Goal: Transaction & Acquisition: Purchase product/service

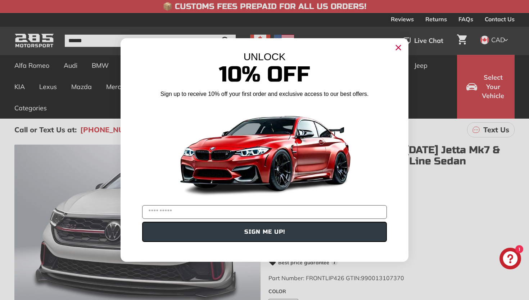
click at [412, 98] on div "Close dialog UNLOCK 10% Off Sign up to receive 10% off your first order and exc…" at bounding box center [264, 150] width 303 height 238
click at [398, 45] on circle "Close dialog" at bounding box center [398, 47] width 11 height 11
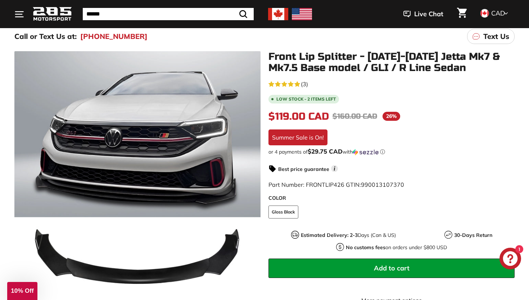
scroll to position [94, 0]
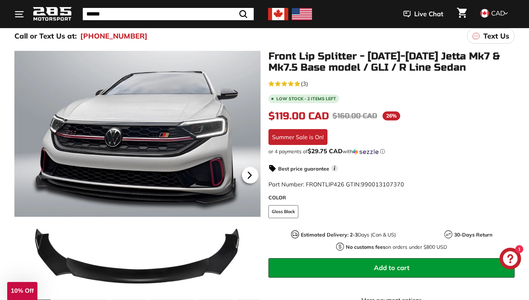
click at [249, 174] on icon at bounding box center [250, 175] width 3 height 6
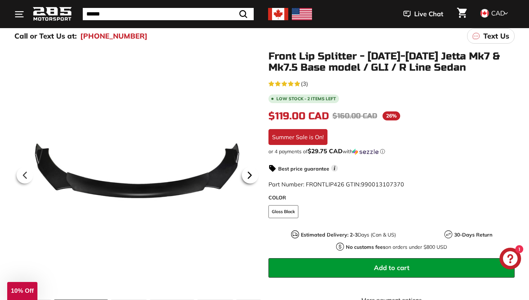
click at [249, 174] on icon at bounding box center [250, 175] width 3 height 6
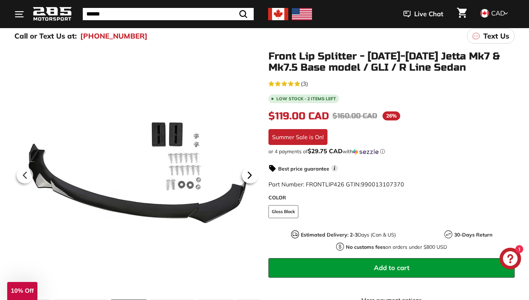
click at [249, 174] on icon at bounding box center [250, 175] width 3 height 6
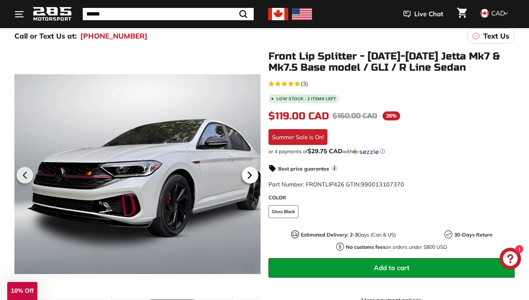
click at [249, 174] on icon at bounding box center [250, 175] width 3 height 6
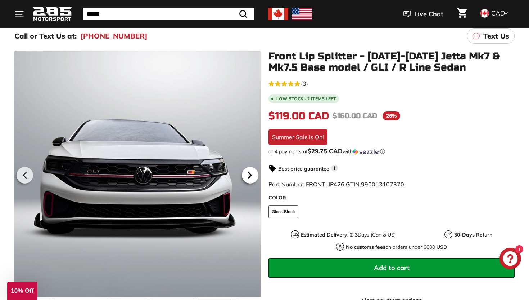
click at [249, 174] on icon at bounding box center [250, 175] width 3 height 6
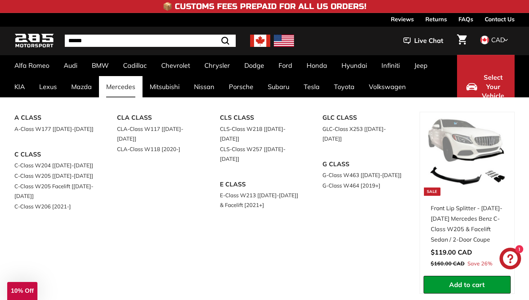
scroll to position [0, 0]
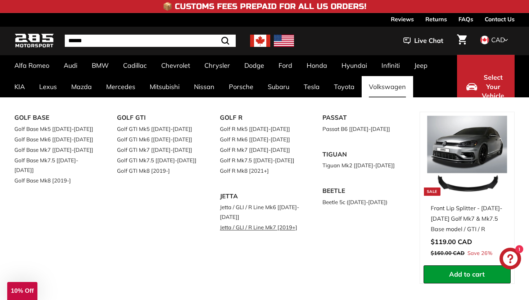
click at [245, 225] on link "Jetta / GLI / R Line Mk7 [2019+]" at bounding box center [261, 227] width 82 height 10
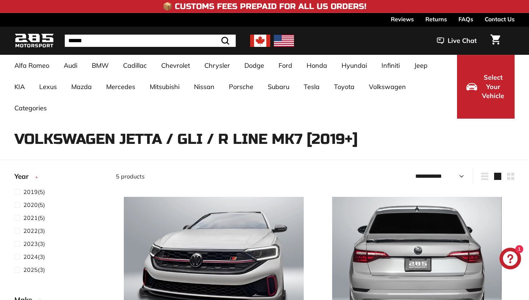
select select "**********"
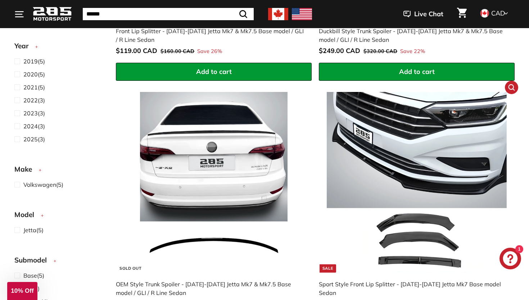
scroll to position [381, 0]
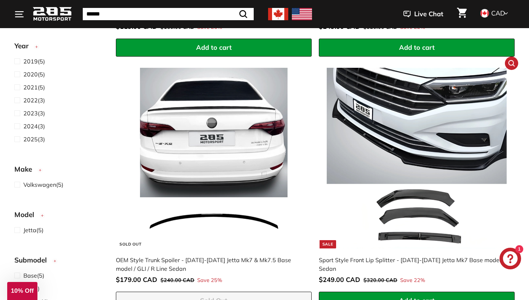
click at [437, 194] on img at bounding box center [417, 158] width 180 height 180
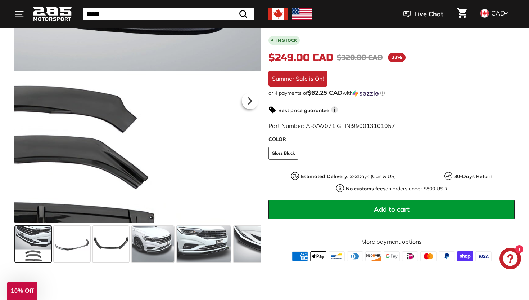
scroll to position [167, 0]
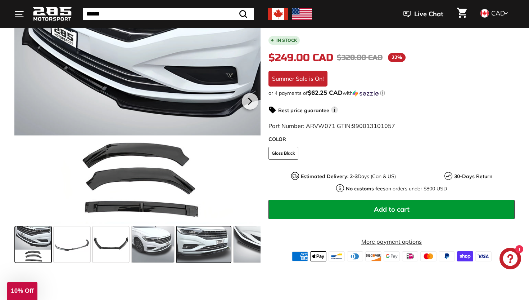
click at [194, 233] on span at bounding box center [204, 244] width 54 height 36
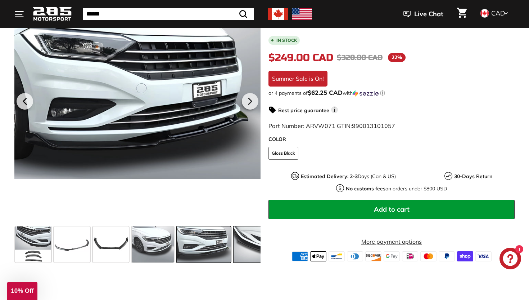
click at [240, 232] on span at bounding box center [256, 244] width 45 height 36
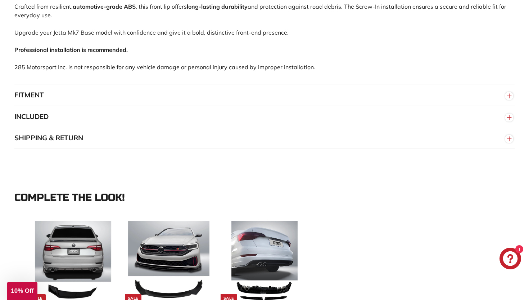
scroll to position [531, 0]
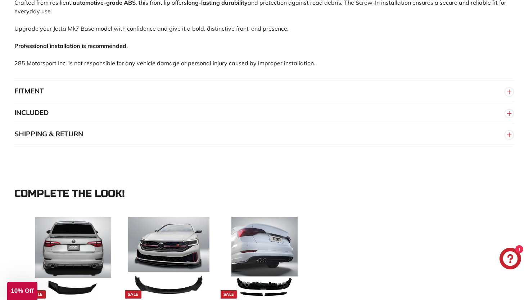
click at [228, 110] on button "INCLUDED" at bounding box center [264, 113] width 501 height 22
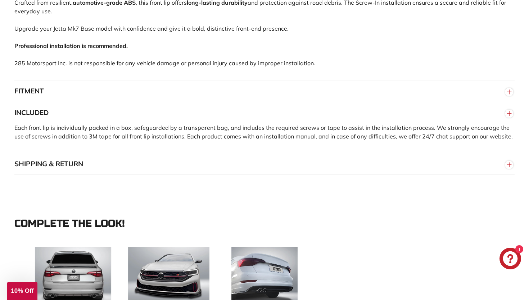
click at [225, 97] on button "FITMENT" at bounding box center [264, 91] width 501 height 22
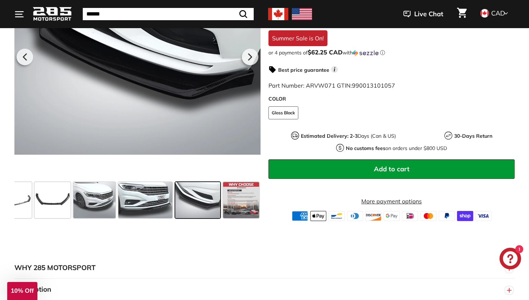
scroll to position [211, 0]
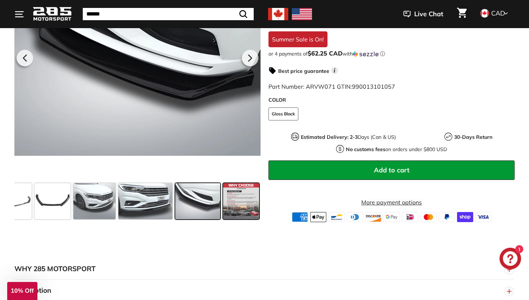
click at [227, 206] on span at bounding box center [241, 201] width 36 height 36
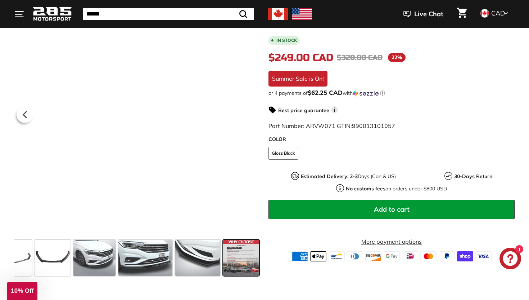
scroll to position [117, 0]
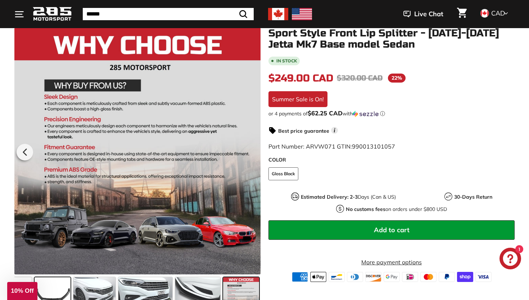
click at [55, 282] on span at bounding box center [53, 295] width 36 height 36
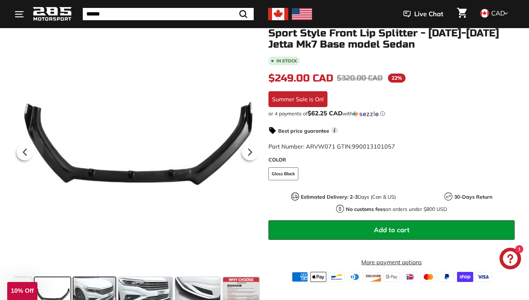
click at [111, 284] on span at bounding box center [94, 295] width 42 height 36
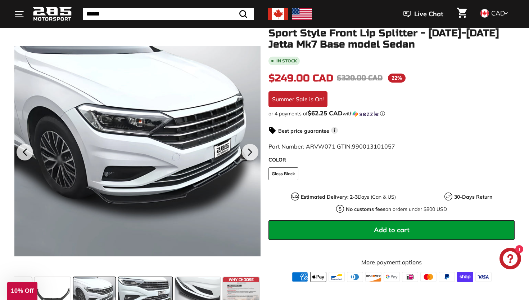
click at [146, 282] on span at bounding box center [145, 295] width 54 height 36
